Goal: Task Accomplishment & Management: Manage account settings

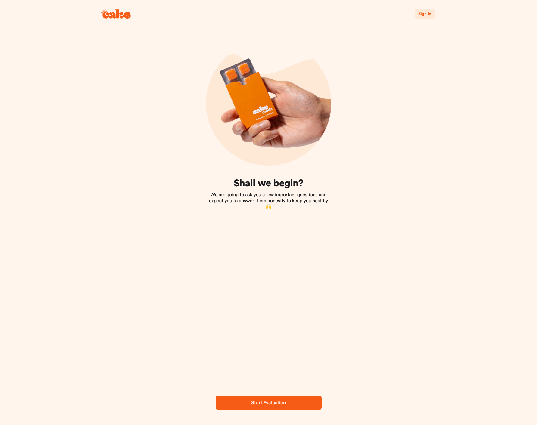
click at [423, 16] on span "Sign In" at bounding box center [424, 14] width 13 height 6
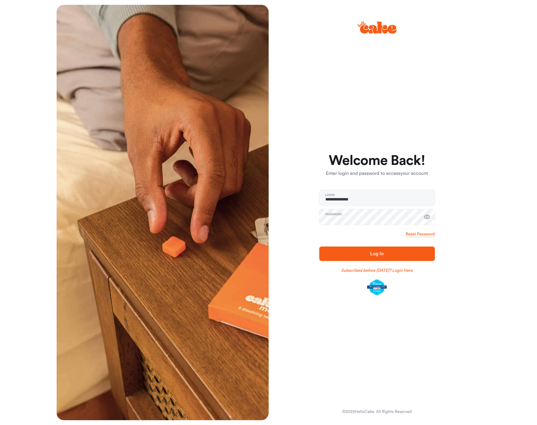
click at [386, 255] on span "Log In" at bounding box center [377, 253] width 96 height 7
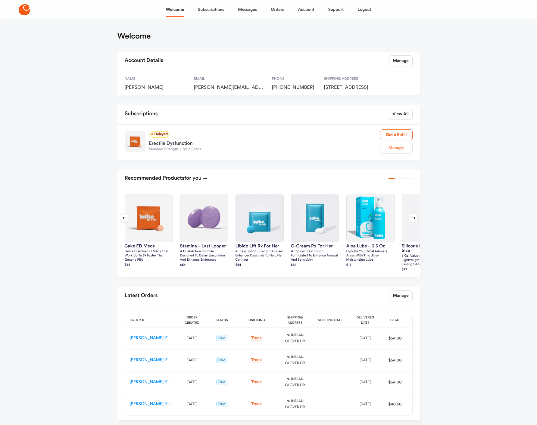
click at [404, 154] on link "Manage" at bounding box center [396, 148] width 33 height 11
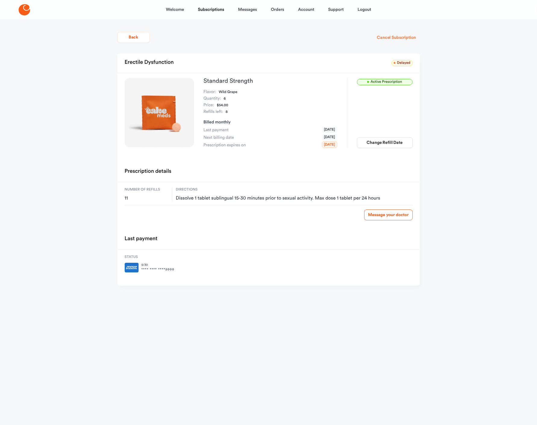
click at [396, 36] on button "Cancel Subscription" at bounding box center [396, 37] width 47 height 11
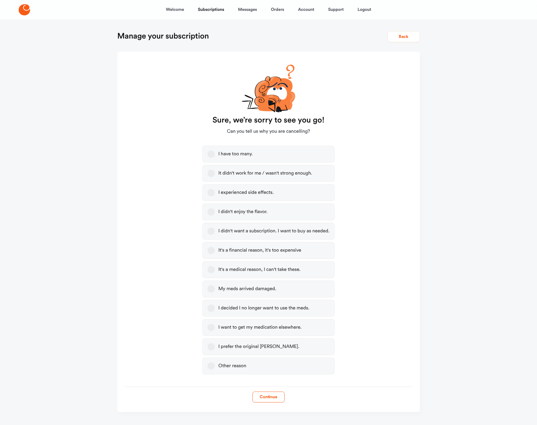
click at [218, 311] on label "I decided I no longer want to use the meds." at bounding box center [268, 308] width 132 height 17
click at [215, 311] on button "I decided I no longer want to use the meds." at bounding box center [211, 308] width 7 height 7
click at [271, 400] on button "Continue" at bounding box center [268, 397] width 32 height 11
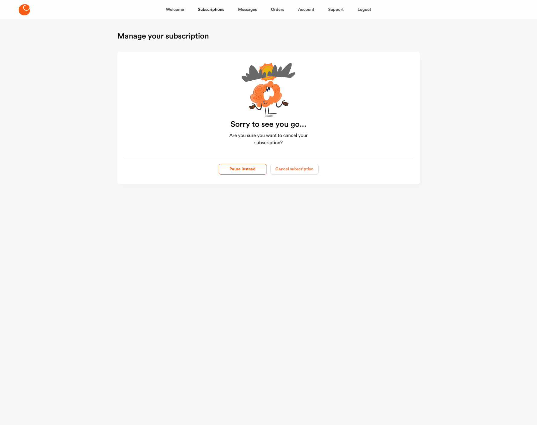
click at [291, 170] on button "Cancel subscription" at bounding box center [295, 169] width 48 height 11
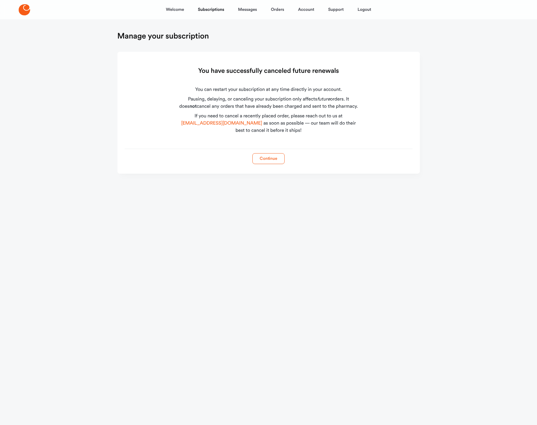
click at [269, 157] on button "Continue" at bounding box center [268, 158] width 32 height 11
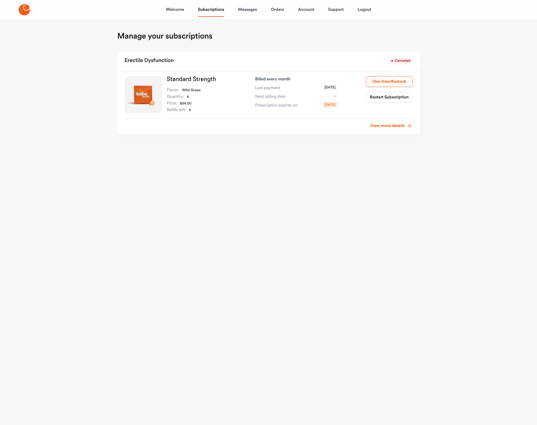
click at [155, 168] on html "Welcome Subscriptions Messages Orders Account Support Logout Manage your subscr…" at bounding box center [268, 84] width 537 height 168
